Goal: Task Accomplishment & Management: Complete application form

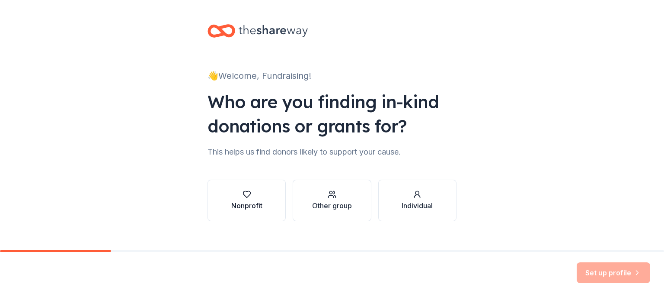
click at [252, 195] on div "button" at bounding box center [246, 194] width 31 height 9
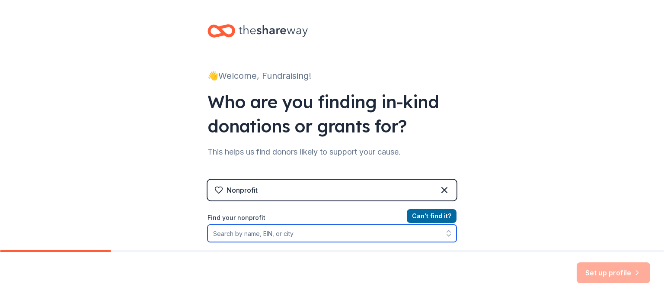
click at [303, 236] on input "Find your nonprofit" at bounding box center [332, 232] width 249 height 17
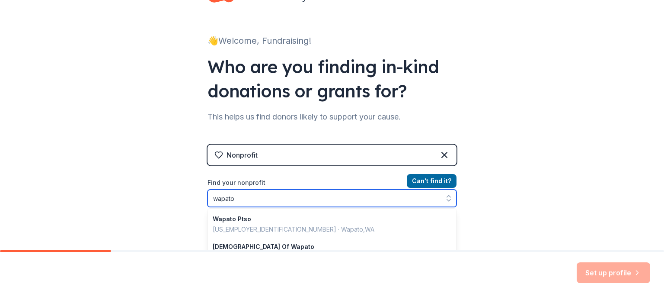
type input "wapato p"
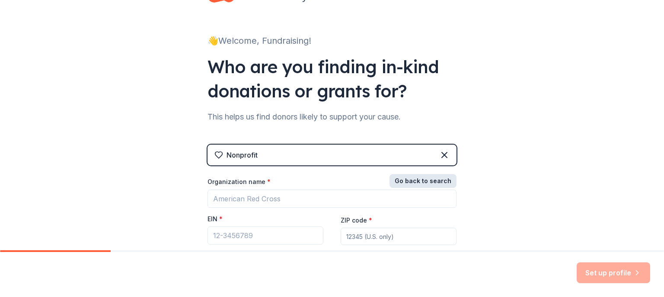
click at [422, 185] on button "Go back to search" at bounding box center [423, 181] width 67 height 14
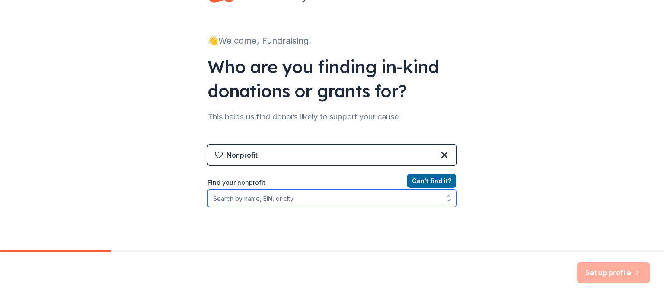
click at [305, 195] on input "Find your nonprofit" at bounding box center [332, 197] width 249 height 17
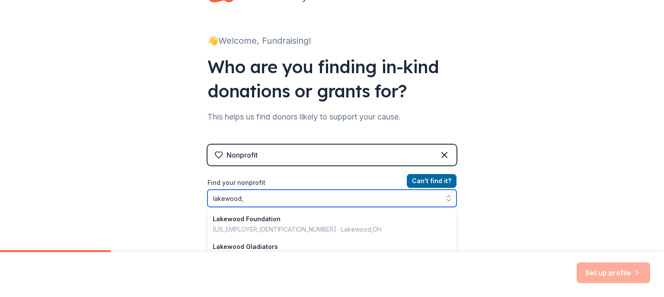
type input "lakewood, w"
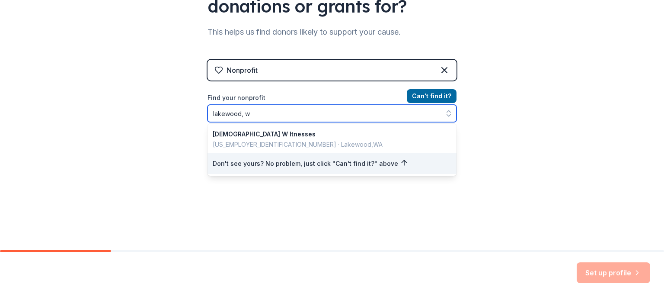
scroll to position [102, 0]
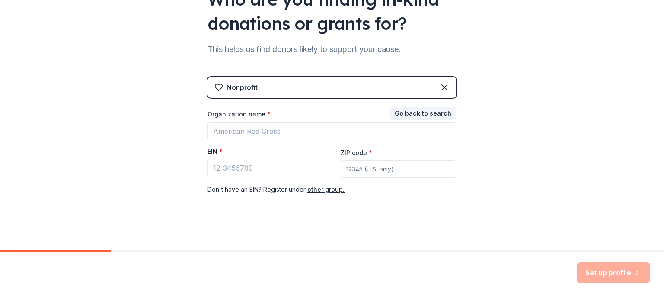
click at [593, 171] on div "👋 Welcome, Fundraising! Who are you finding in-kind donations or grants for? Th…" at bounding box center [332, 76] width 664 height 356
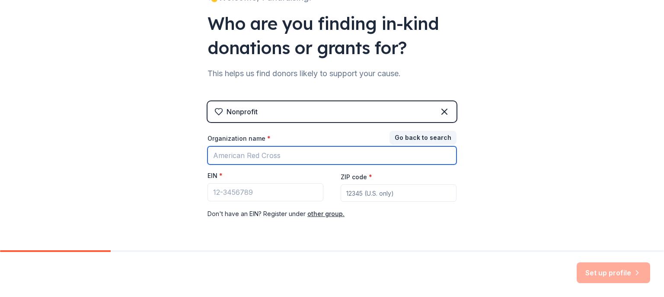
click at [361, 152] on input "Organization name *" at bounding box center [332, 155] width 249 height 18
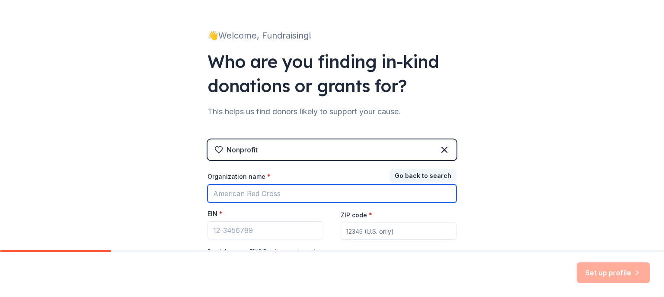
scroll to position [0, 0]
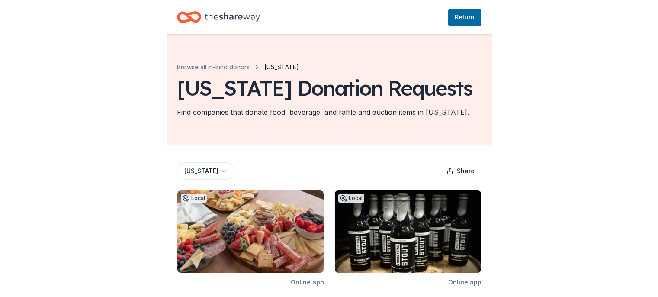
scroll to position [156, 0]
